Goal: Communication & Community: Answer question/provide support

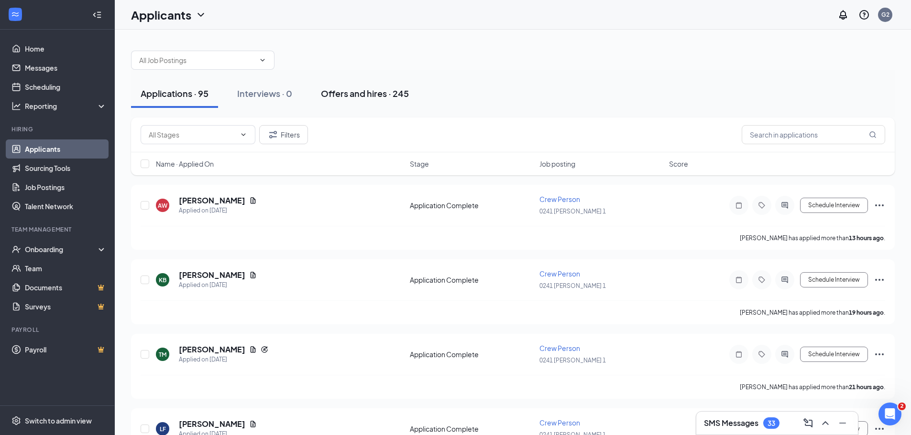
click at [366, 91] on div "Offers and hires · 245" at bounding box center [365, 93] width 88 height 12
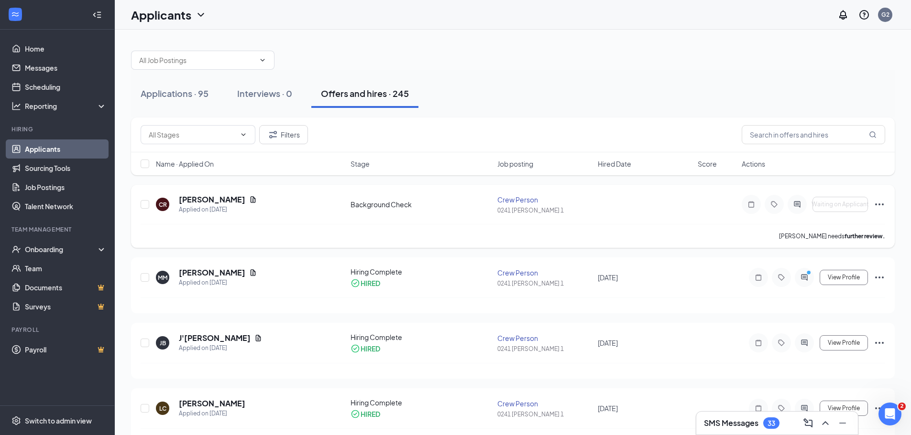
click at [209, 193] on div "CR [PERSON_NAME] Applied on [DATE] Background Check Crew Person 0241 [PERSON_NA…" at bounding box center [512, 216] width 763 height 63
click at [205, 198] on h5 "[PERSON_NAME]" at bounding box center [212, 200] width 66 height 11
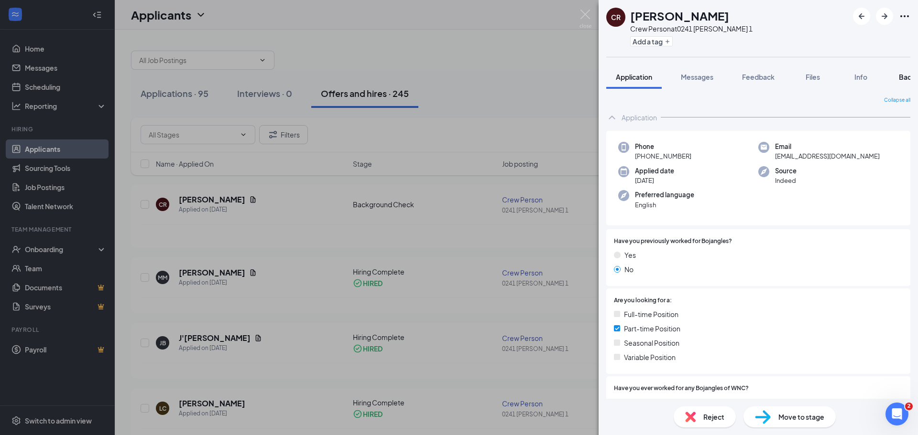
click at [901, 75] on span "Background" at bounding box center [918, 77] width 39 height 9
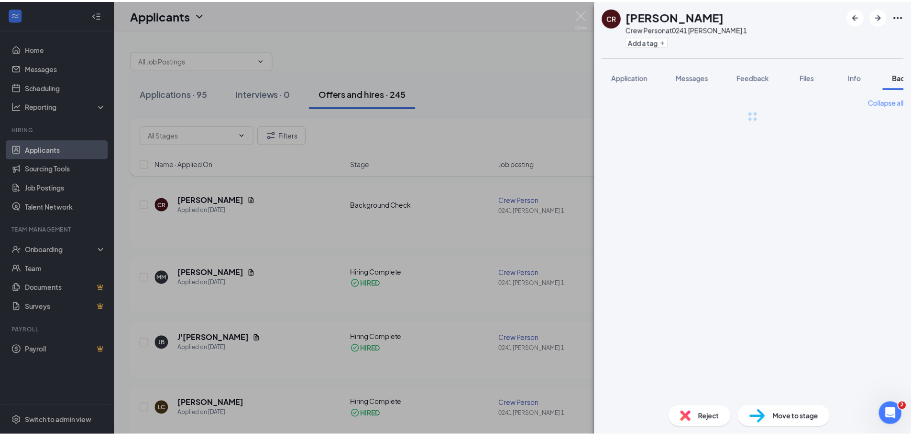
scroll to position [0, 39]
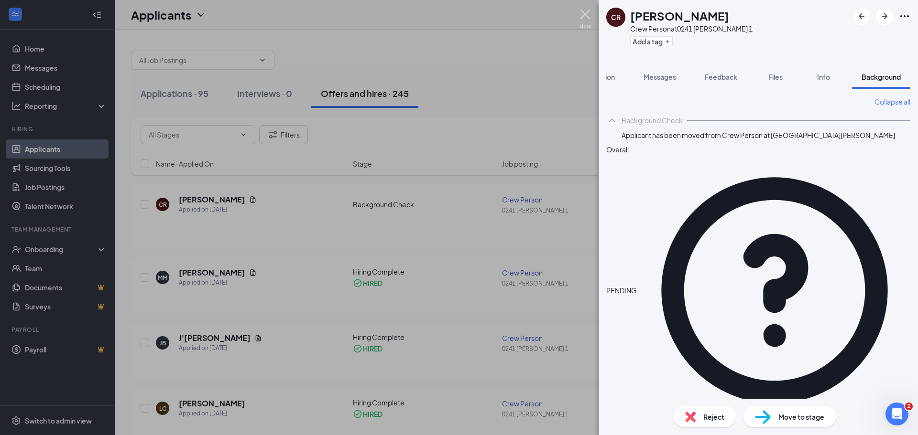
click at [581, 11] on img at bounding box center [585, 19] width 12 height 19
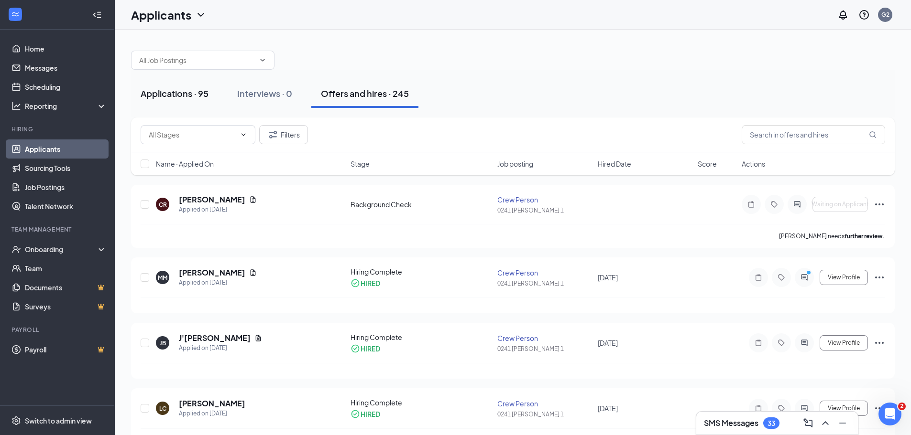
click at [174, 96] on div "Applications · 95" at bounding box center [175, 93] width 68 height 12
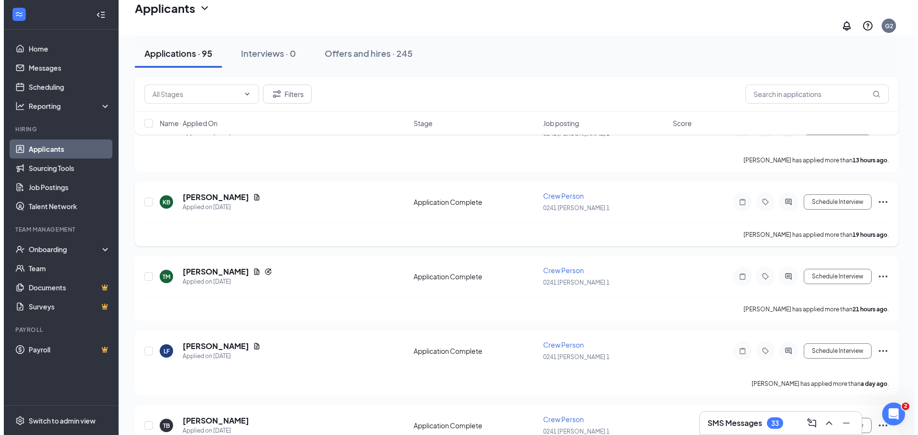
scroll to position [96, 0]
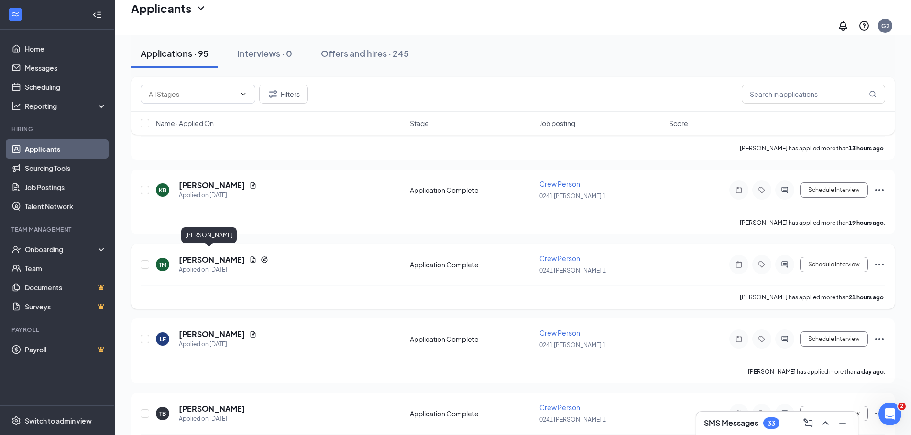
click at [200, 255] on h5 "[PERSON_NAME]" at bounding box center [212, 260] width 66 height 11
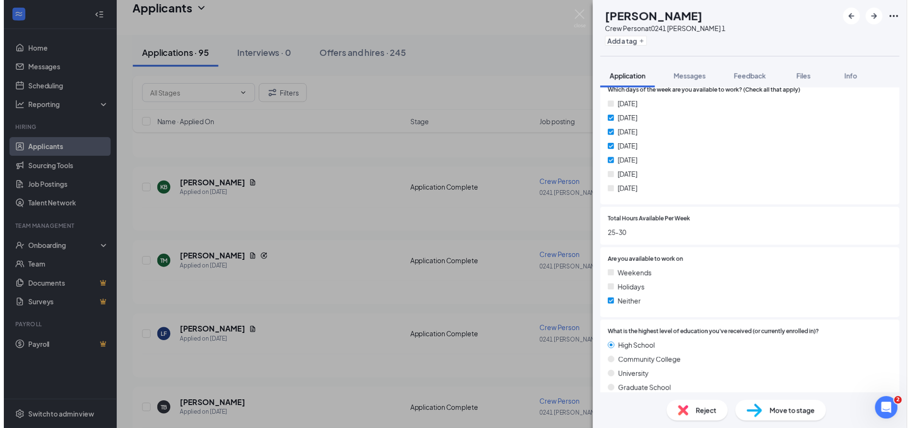
scroll to position [522, 0]
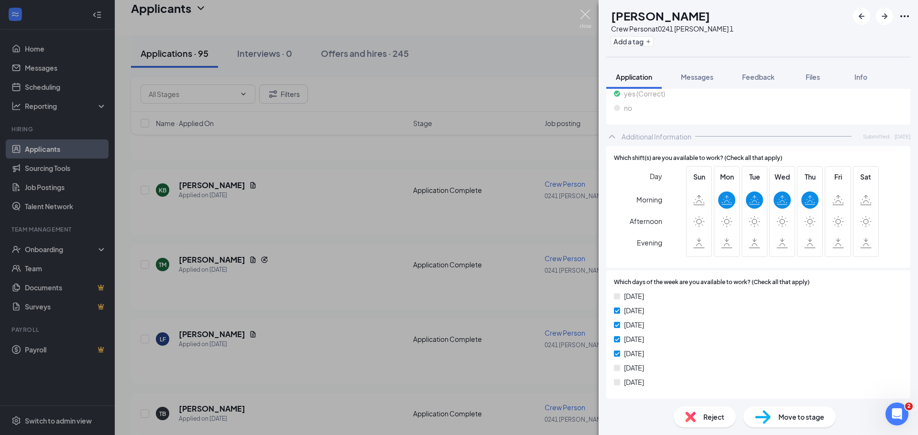
click at [587, 13] on img at bounding box center [585, 19] width 12 height 19
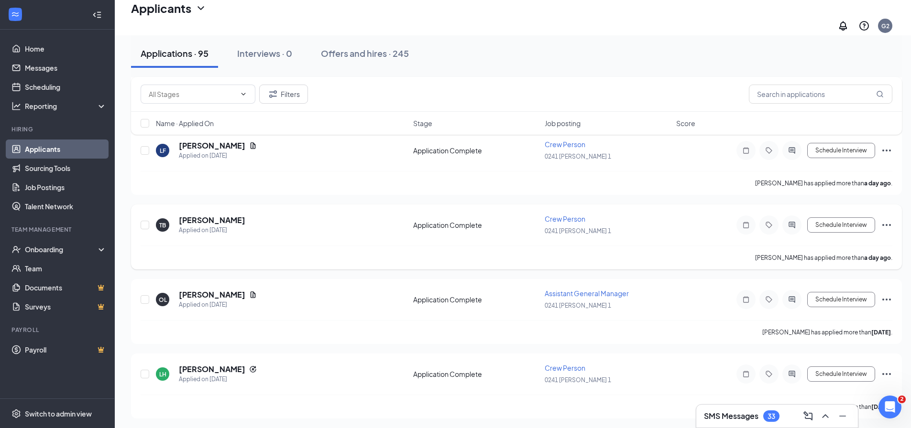
scroll to position [287, 0]
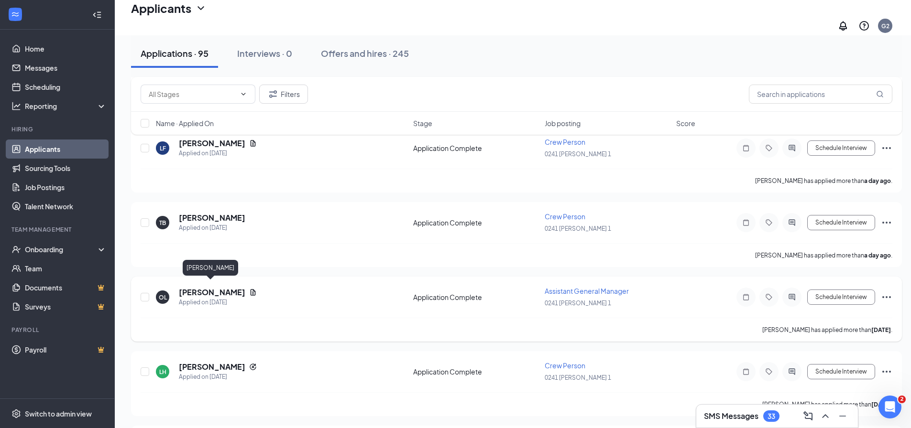
click at [207, 287] on h5 "[PERSON_NAME]" at bounding box center [212, 292] width 66 height 11
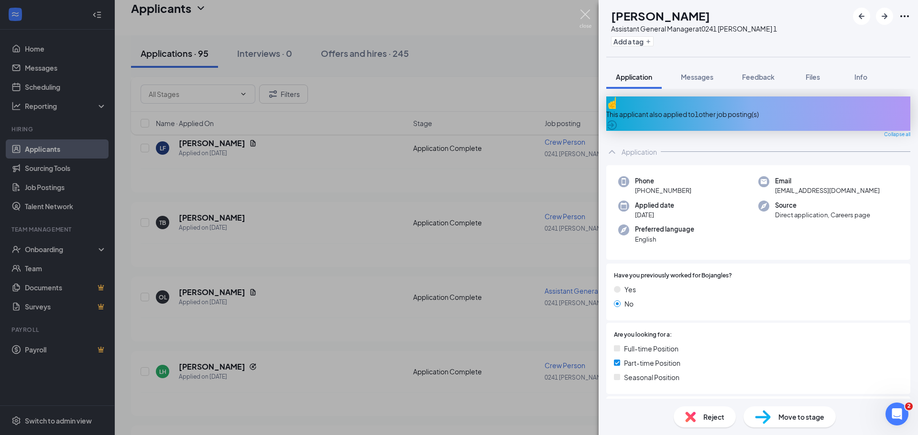
click at [585, 12] on img at bounding box center [585, 19] width 12 height 19
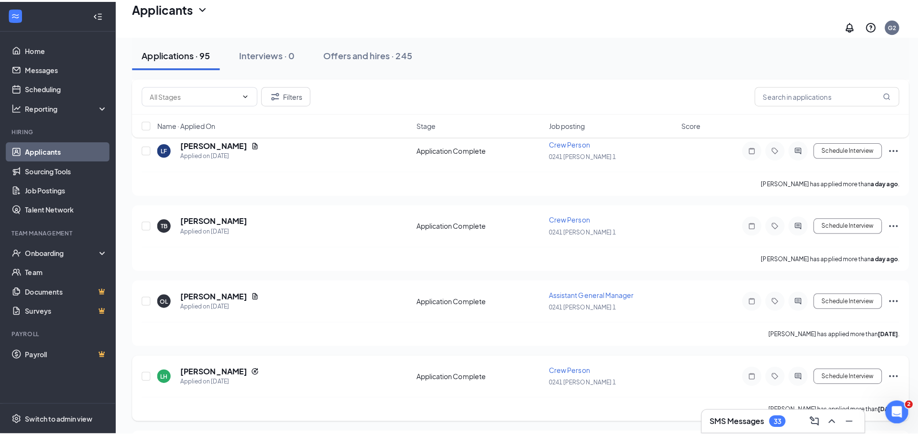
scroll to position [430, 0]
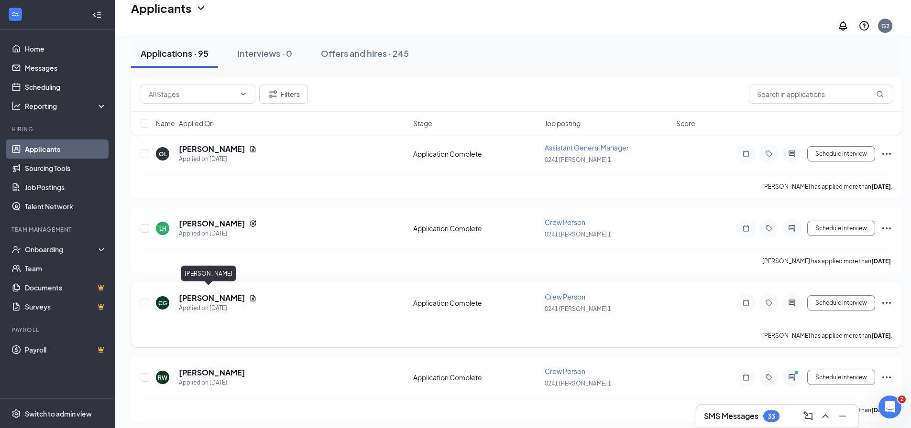
click at [192, 293] on h5 "[PERSON_NAME]" at bounding box center [212, 298] width 66 height 11
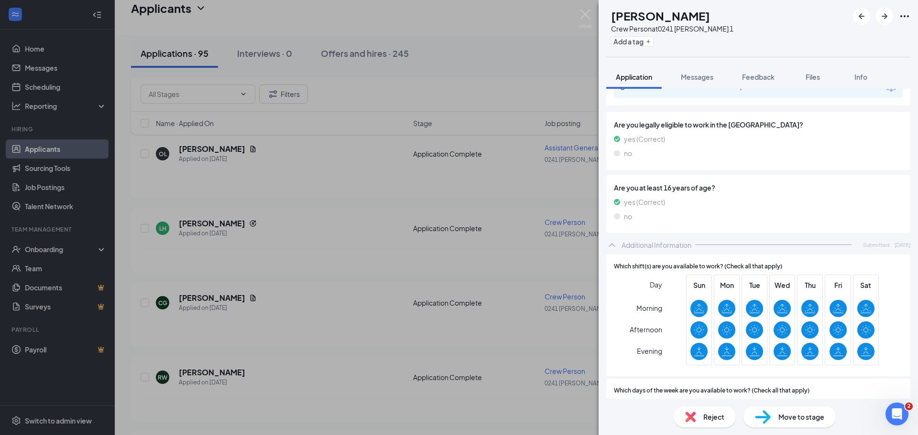
scroll to position [382, 0]
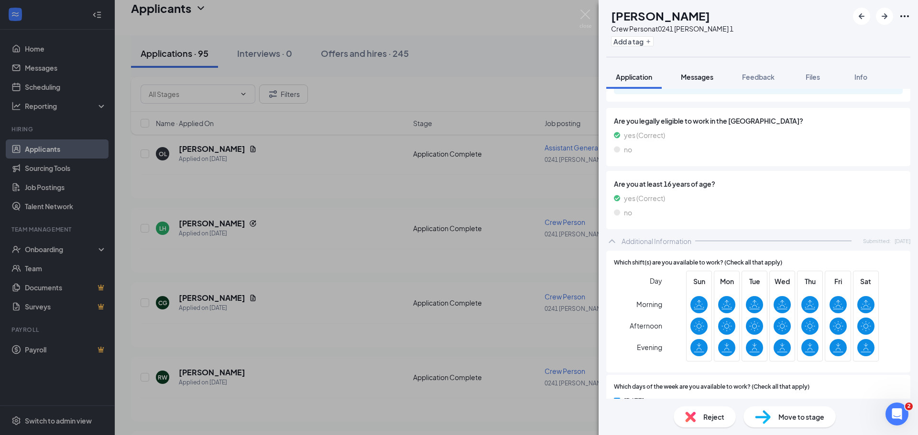
click at [702, 75] on span "Messages" at bounding box center [697, 77] width 33 height 9
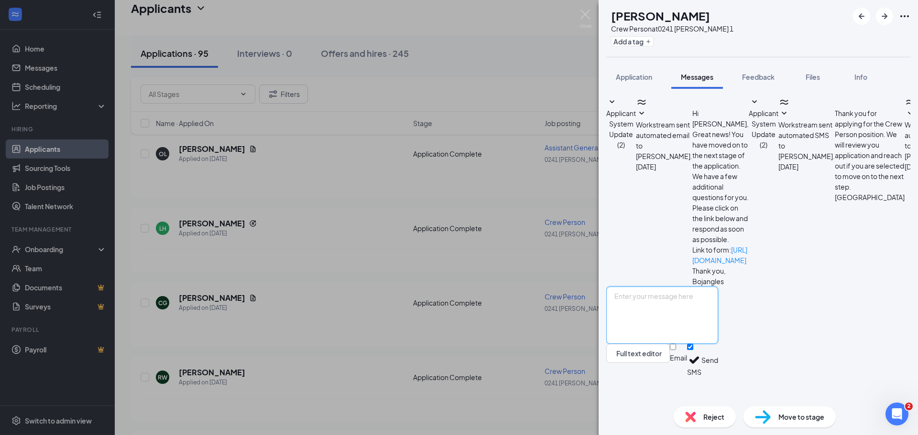
click at [718, 344] on textarea at bounding box center [662, 315] width 112 height 57
type textarea "can you come in for a interview thurs 2pm"
click at [718, 377] on button "Send" at bounding box center [709, 360] width 17 height 33
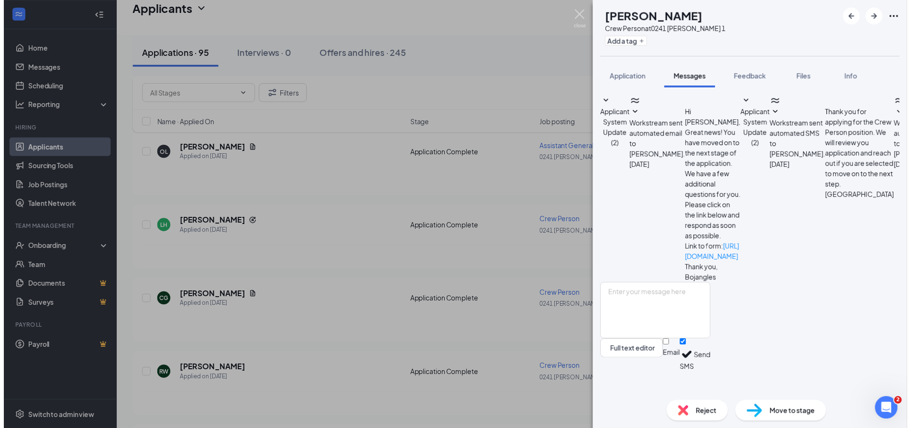
scroll to position [37, 0]
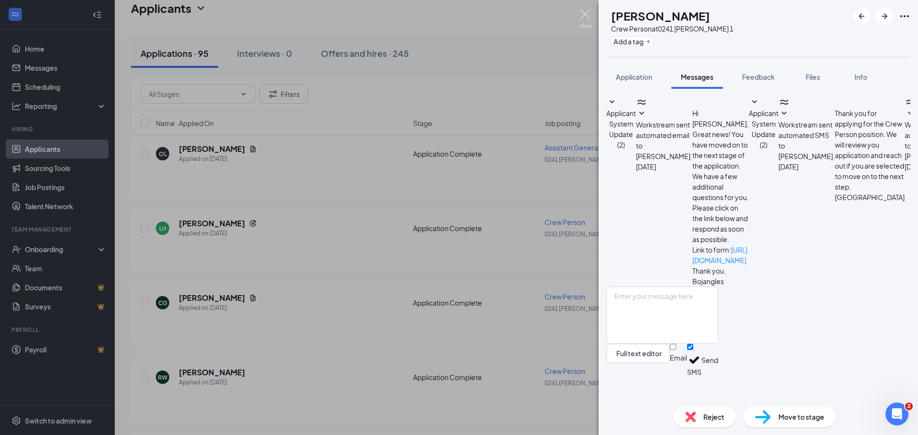
click at [586, 15] on img at bounding box center [585, 19] width 12 height 19
